Goal: Task Accomplishment & Management: Use online tool/utility

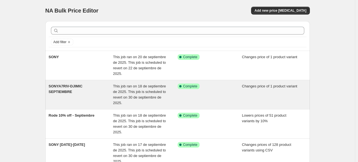
click at [104, 108] on div "SONYA7RIV-DJIMIC SEPTIEMBRE This job ran on 18 de septiembre de 2025. This job …" at bounding box center [177, 94] width 264 height 29
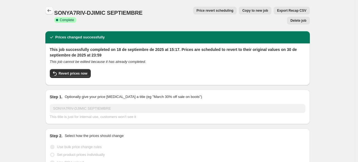
click at [50, 12] on icon "Price change jobs" at bounding box center [49, 11] width 6 height 6
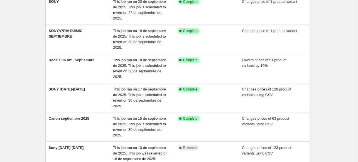
scroll to position [62, 0]
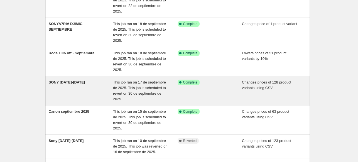
click at [99, 92] on div "SONY [DATE]-[DATE]" at bounding box center [81, 91] width 65 height 22
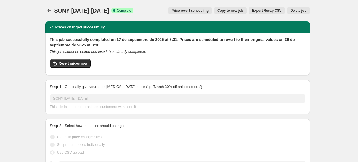
click at [227, 11] on span "Copy to new job" at bounding box center [230, 10] width 26 height 4
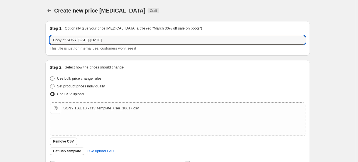
drag, startPoint x: 78, startPoint y: 41, endPoint x: 21, endPoint y: 46, distance: 57.8
click at [21, 46] on div "Create new price [MEDICAL_DATA]. This page is ready Create new price [MEDICAL_D…" at bounding box center [177, 129] width 355 height 258
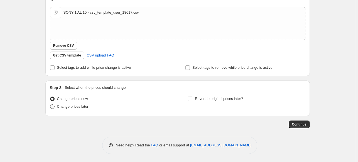
type input "[DATE]-[DATE]"
click at [83, 105] on span "Change prices later" at bounding box center [72, 106] width 31 height 4
click at [50, 105] on input "Change prices later" at bounding box center [50, 104] width 0 height 0
radio input "true"
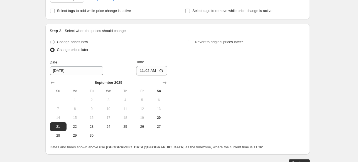
scroll to position [156, 0]
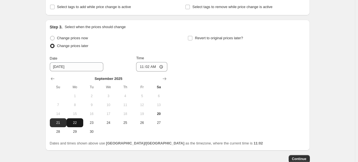
click at [81, 121] on span "22" at bounding box center [75, 122] width 12 height 4
type input "[DATE]"
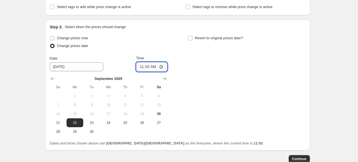
click at [141, 67] on input "11:02" at bounding box center [151, 66] width 31 height 9
type input "09:00"
click at [210, 39] on span "Revert to original prices later?" at bounding box center [219, 38] width 48 height 4
click at [192, 39] on input "Revert to original prices later?" at bounding box center [190, 38] width 4 height 4
checkbox input "true"
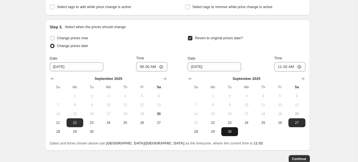
click at [227, 130] on span "30" at bounding box center [229, 131] width 12 height 4
type input "[DATE]"
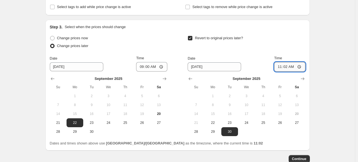
click at [276, 69] on input "11:02" at bounding box center [289, 66] width 31 height 9
type input "23:59"
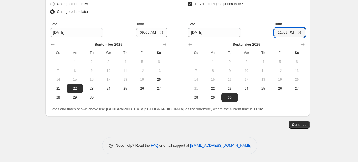
scroll to position [0, 0]
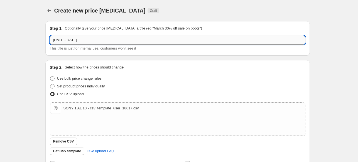
click at [95, 40] on input "[DATE]-[DATE]" at bounding box center [177, 40] width 255 height 9
type input "SONY Regular"
click at [138, 31] on p "Optionally give your price [MEDICAL_DATA] a title (eg "March 30% off sale on bo…" at bounding box center [133, 29] width 137 height 6
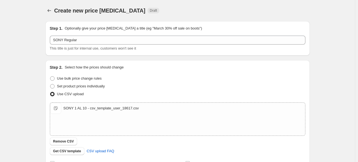
scroll to position [191, 0]
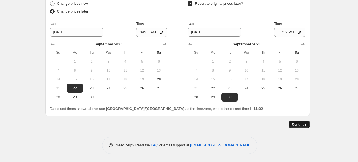
click at [297, 124] on span "Continue" at bounding box center [299, 124] width 14 height 4
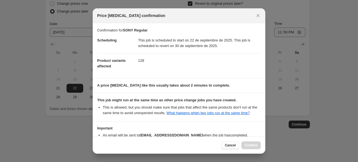
scroll to position [36, 0]
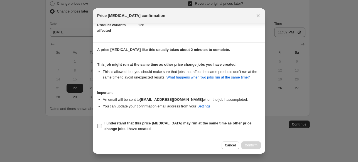
click at [195, 123] on b "I understand that this price [MEDICAL_DATA] may run at the same time as other p…" at bounding box center [177, 126] width 147 height 10
click at [102, 124] on input "I understand that this price [MEDICAL_DATA] may run at the same time as other p…" at bounding box center [99, 126] width 4 height 4
checkbox input "true"
click at [251, 149] on button "Confirm" at bounding box center [250, 145] width 19 height 8
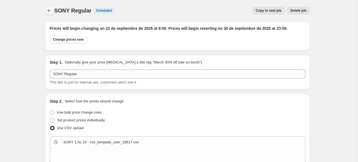
click at [49, 8] on button "Price change jobs" at bounding box center [49, 11] width 8 height 8
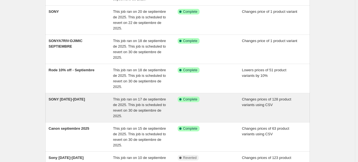
scroll to position [75, 0]
click at [90, 103] on div "SONY [DATE]-[DATE]" at bounding box center [81, 108] width 65 height 22
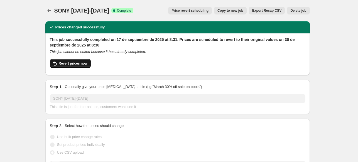
click at [85, 65] on span "Revert prices now" at bounding box center [73, 63] width 29 height 4
checkbox input "false"
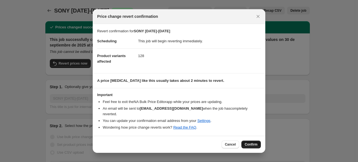
click at [256, 142] on span "Confirm" at bounding box center [251, 144] width 13 height 4
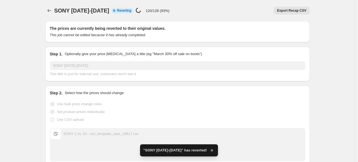
checkbox input "true"
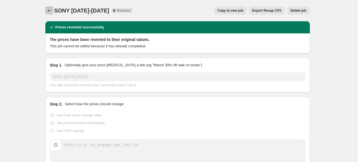
click at [53, 10] on button "Price change jobs" at bounding box center [49, 11] width 8 height 8
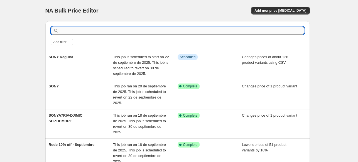
click at [117, 28] on input "text" at bounding box center [182, 31] width 244 height 8
type input "sony"
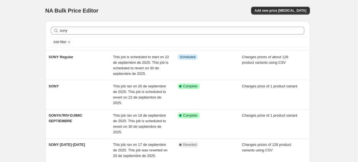
drag, startPoint x: 35, startPoint y: 65, endPoint x: 26, endPoint y: 56, distance: 12.4
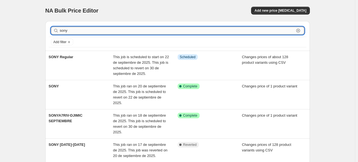
click at [100, 33] on input "sony" at bounding box center [177, 31] width 234 height 8
type input "sony"
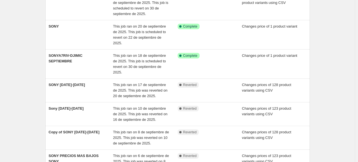
scroll to position [60, 0]
click at [95, 108] on div "Sony [DATE]-[DATE]" at bounding box center [81, 113] width 65 height 17
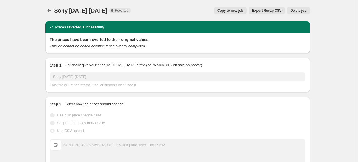
click at [246, 10] on button "Copy to new job" at bounding box center [230, 11] width 33 height 8
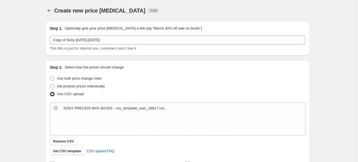
scroll to position [96, 0]
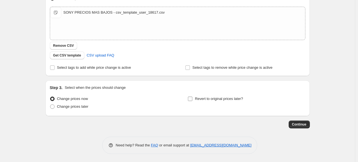
click at [201, 97] on span "Revert to original prices later?" at bounding box center [219, 99] width 48 height 4
click at [192, 97] on input "Revert to original prices later?" at bounding box center [190, 99] width 4 height 4
checkbox input "true"
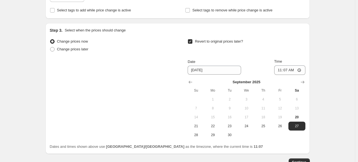
scroll to position [154, 0]
click at [196, 124] on span "21" at bounding box center [196, 125] width 12 height 4
type input "[DATE]"
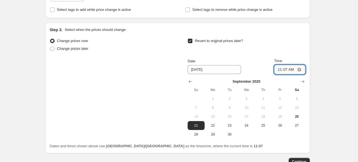
click at [276, 68] on input "11:07" at bounding box center [289, 69] width 31 height 9
type input "23:59"
click at [336, 63] on div "Create new price change job. This page is ready Create new price change job Dra…" at bounding box center [177, 22] width 355 height 353
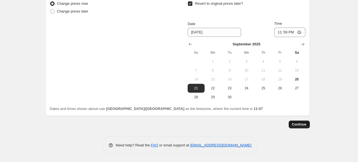
click at [304, 126] on span "Continue" at bounding box center [299, 124] width 14 height 4
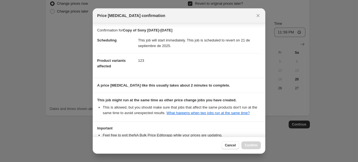
scroll to position [42, 0]
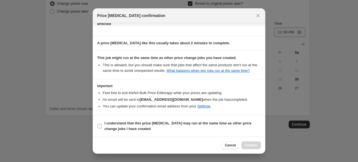
click at [235, 128] on span "I understand that this price [MEDICAL_DATA] may run at the same time as other p…" at bounding box center [182, 125] width 156 height 11
click at [102, 128] on input "I understand that this price [MEDICAL_DATA] may run at the same time as other p…" at bounding box center [99, 126] width 4 height 4
checkbox input "true"
click at [253, 145] on span "Confirm" at bounding box center [251, 145] width 13 height 4
